Goal: Task Accomplishment & Management: Manage account settings

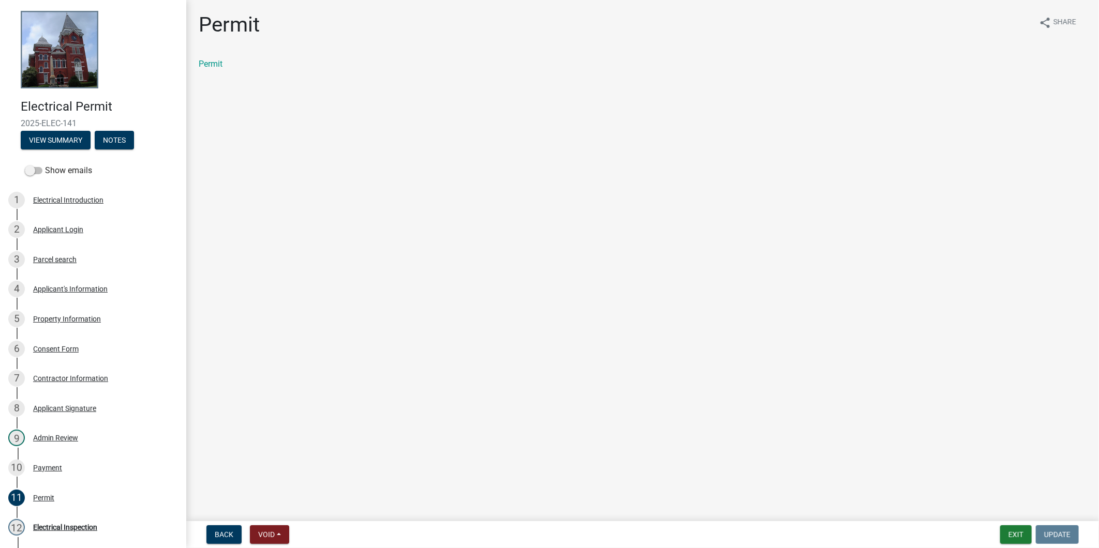
click at [1010, 547] on nav "Back Void Withdraw Lock Expire Void Exit Update" at bounding box center [642, 534] width 912 height 27
click at [1015, 529] on button "Exit" at bounding box center [1016, 535] width 32 height 19
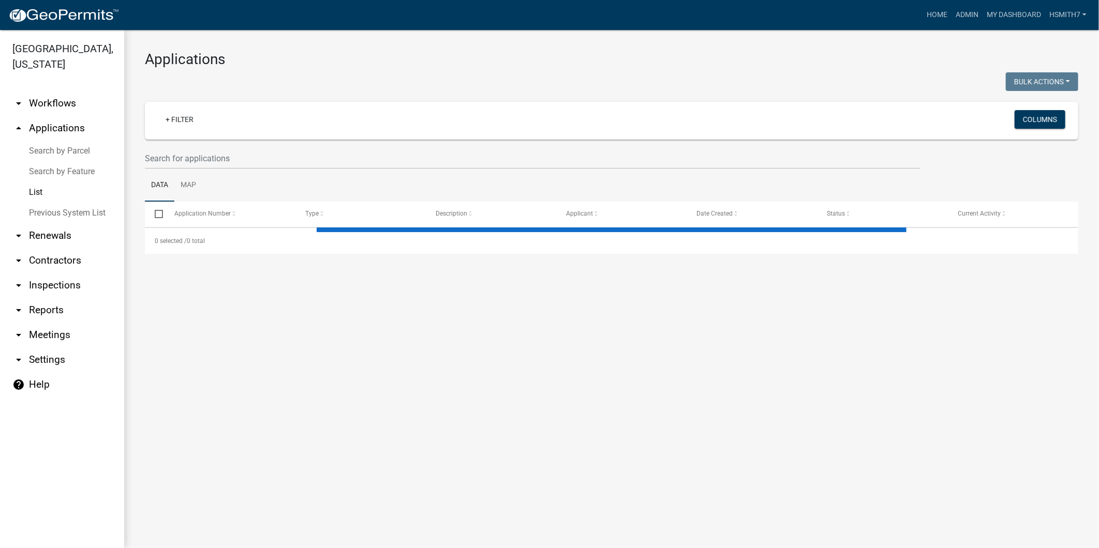
select select "3: 100"
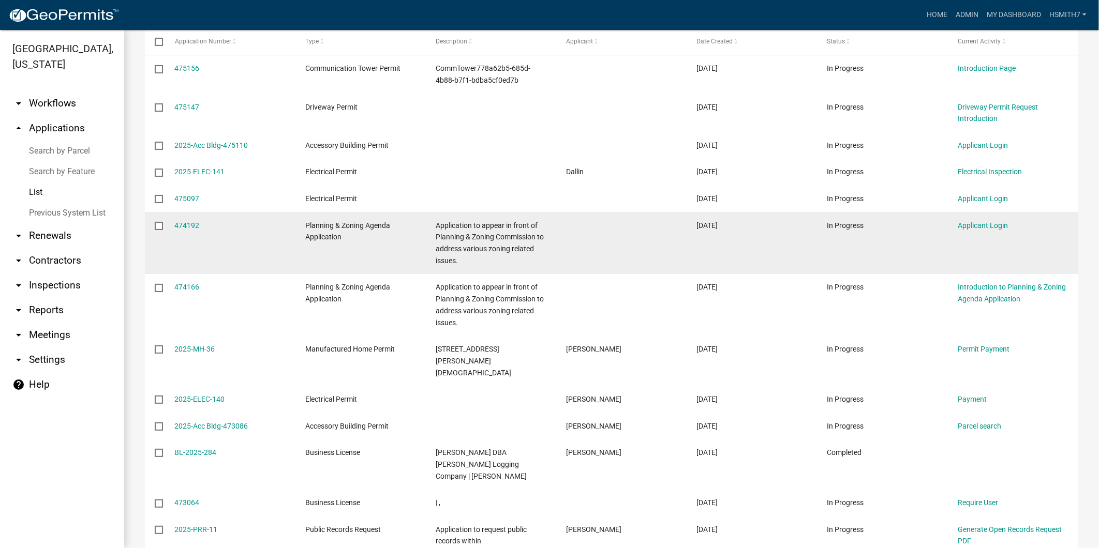
scroll to position [57, 0]
